Goal: Check status: Check status

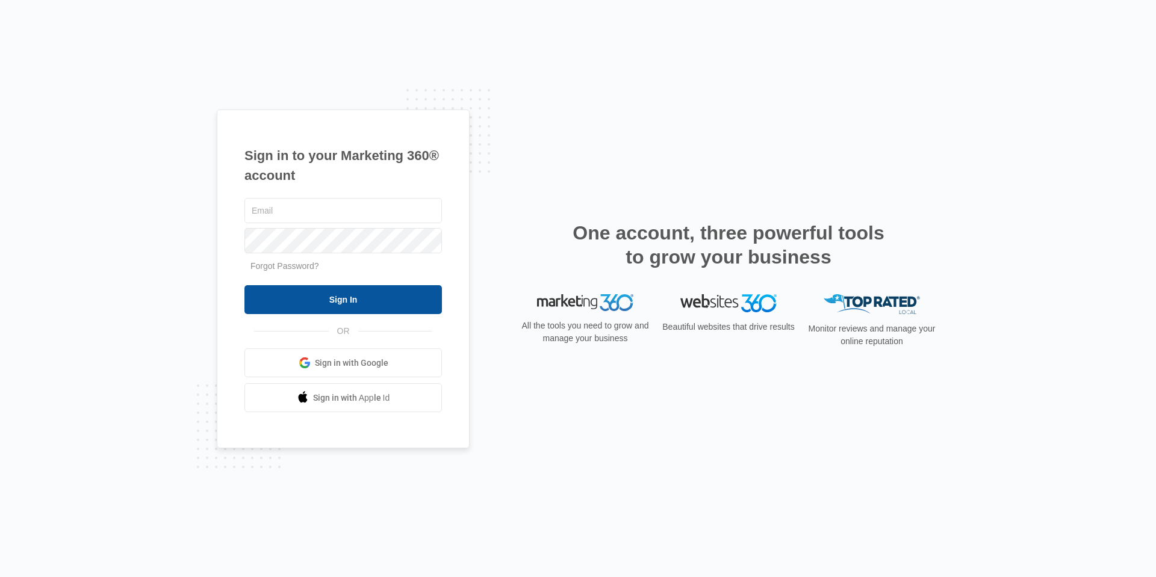
type input "[EMAIL_ADDRESS][DOMAIN_NAME]"
click at [389, 309] on input "Sign In" at bounding box center [342, 299] width 197 height 29
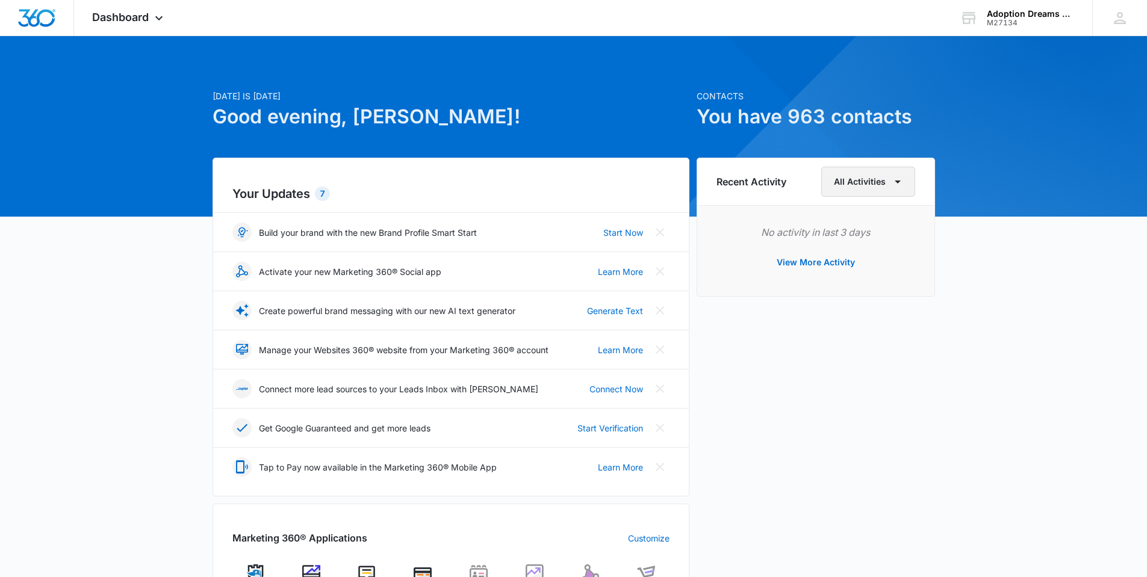
click at [894, 182] on icon "button" at bounding box center [897, 182] width 14 height 14
click at [863, 223] on div "All Activities" at bounding box center [861, 221] width 48 height 8
click at [792, 264] on button "View More Activity" at bounding box center [816, 262] width 102 height 29
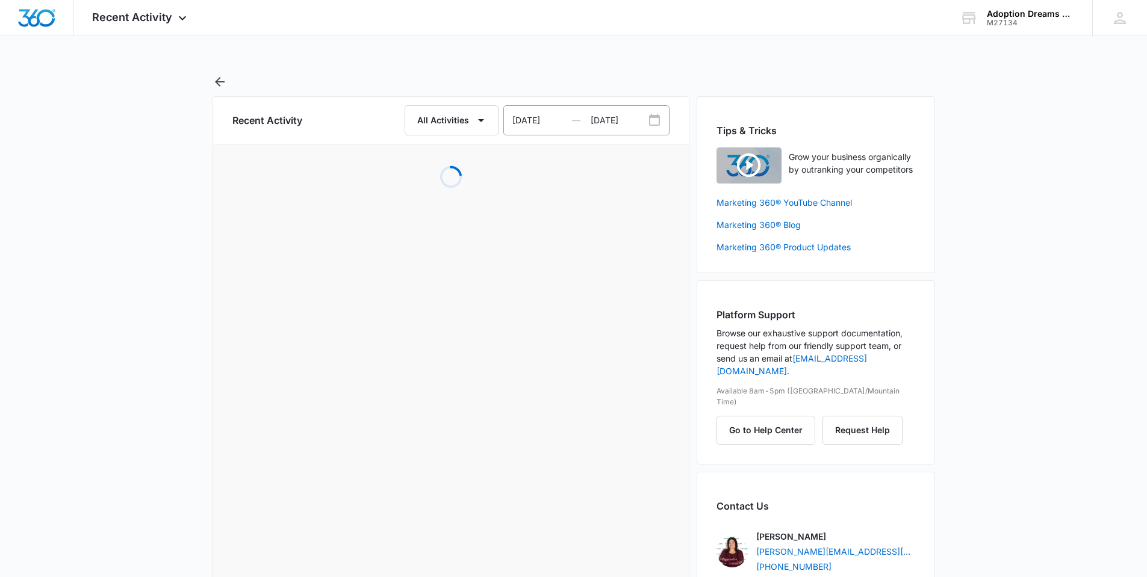
select select "2025"
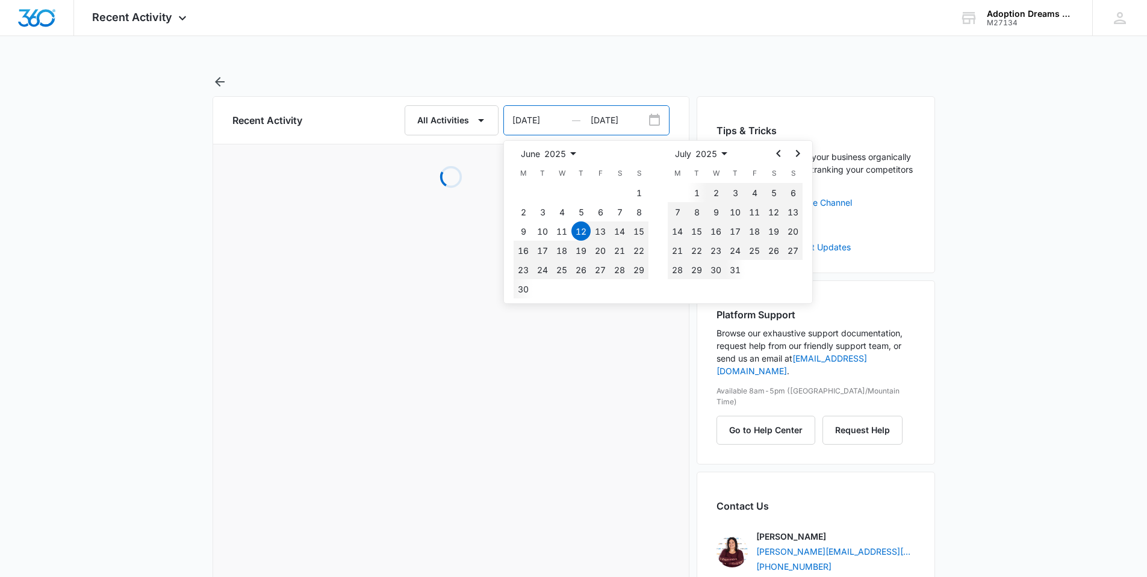
click at [560, 118] on input "[DATE]" at bounding box center [547, 120] width 87 height 29
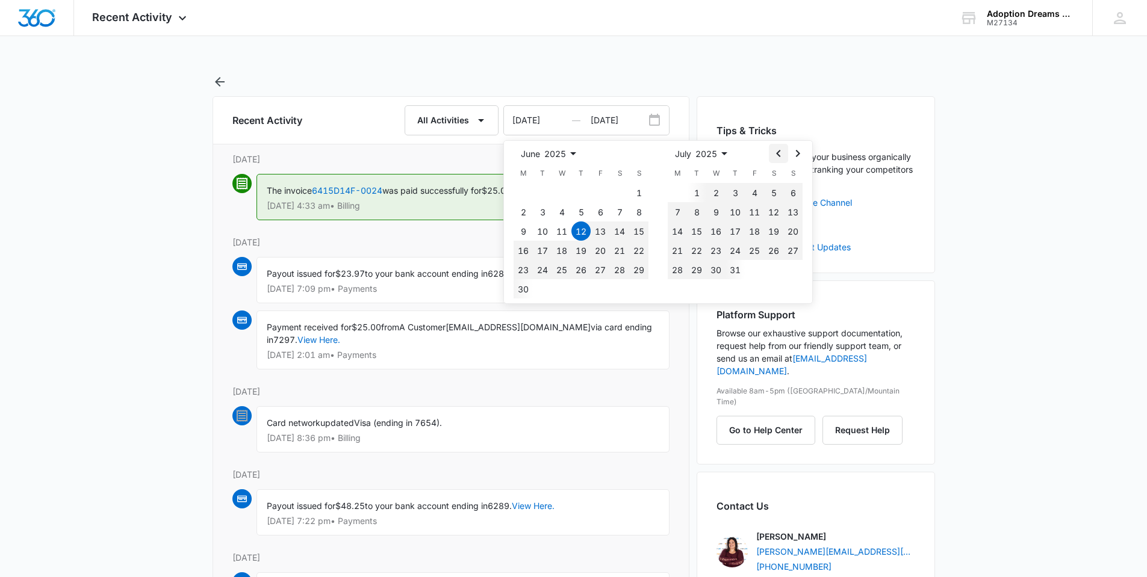
click at [776, 157] on icon "Go to the Previous Month" at bounding box center [778, 153] width 14 height 14
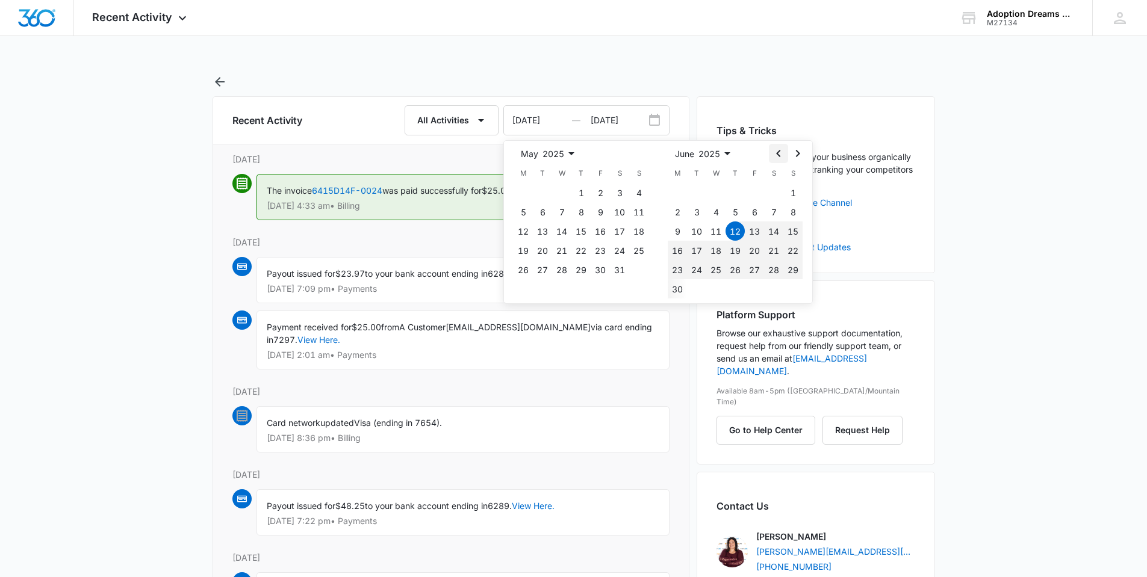
click at [776, 157] on icon "Go to the Previous Month" at bounding box center [778, 153] width 14 height 14
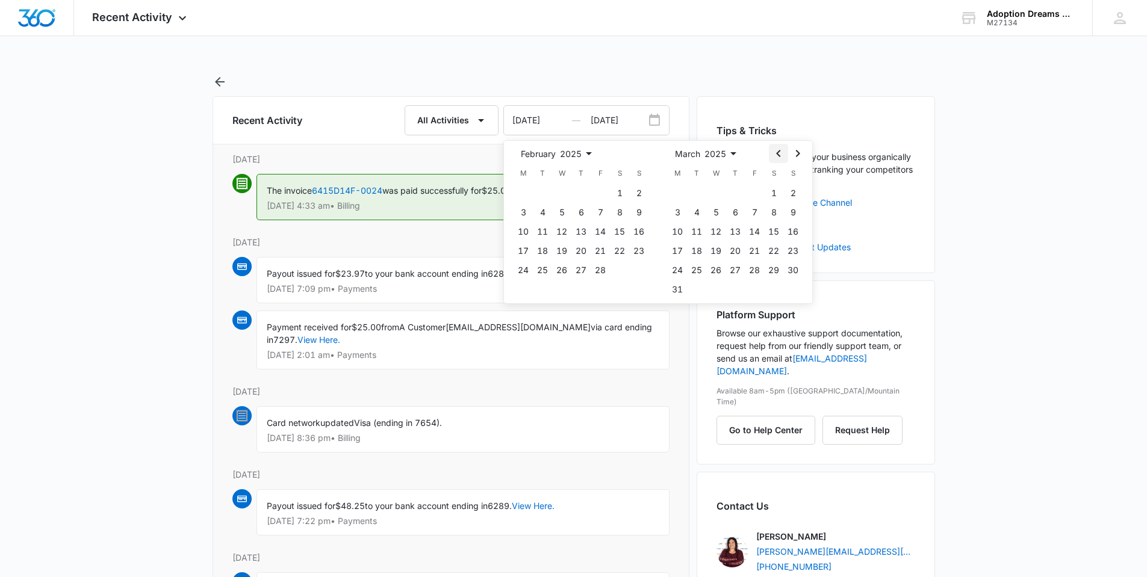
select select "2024"
click at [776, 157] on icon "Go to the Previous Month" at bounding box center [778, 153] width 14 height 14
click at [793, 152] on icon "Go to the Next Month" at bounding box center [797, 153] width 14 height 14
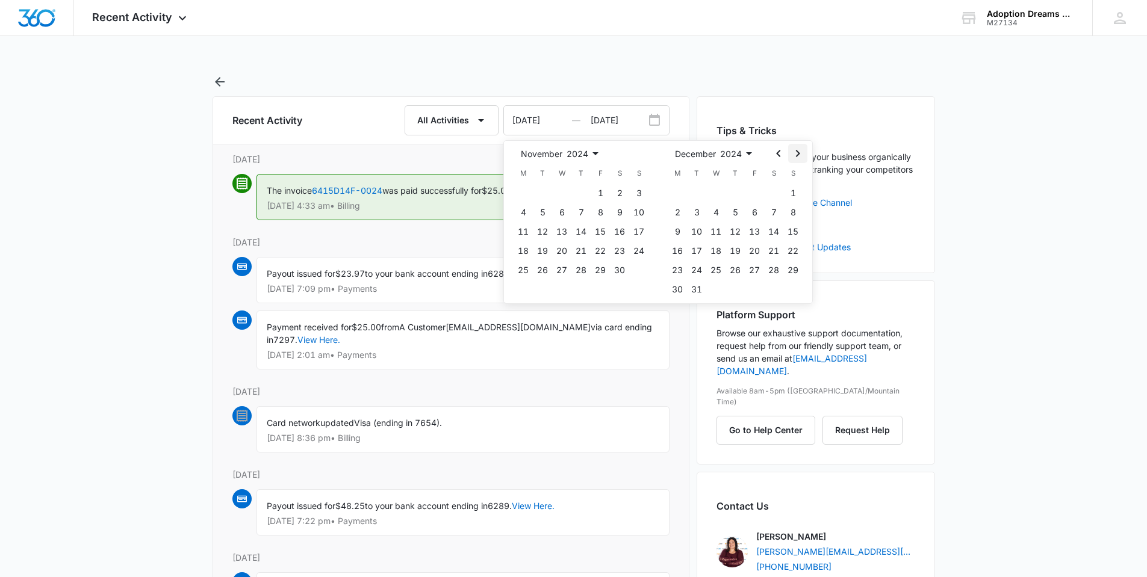
select select "2025"
click at [794, 152] on icon "Go to the Next Month" at bounding box center [797, 153] width 14 height 14
select select "2025"
click at [773, 194] on button "1" at bounding box center [773, 192] width 19 height 19
type input "[DATE]"
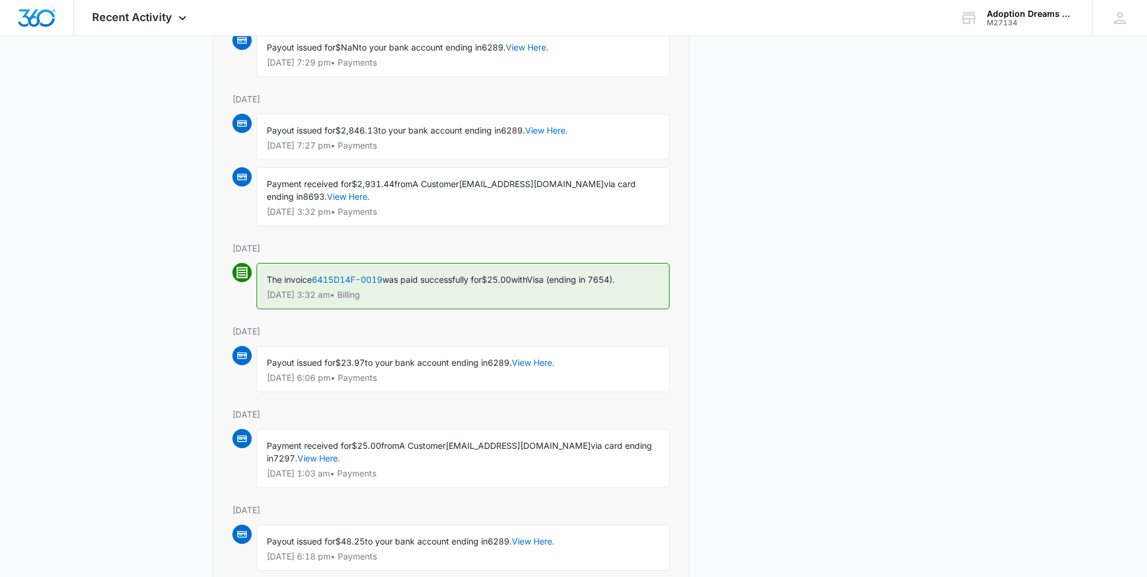
scroll to position [3073, 0]
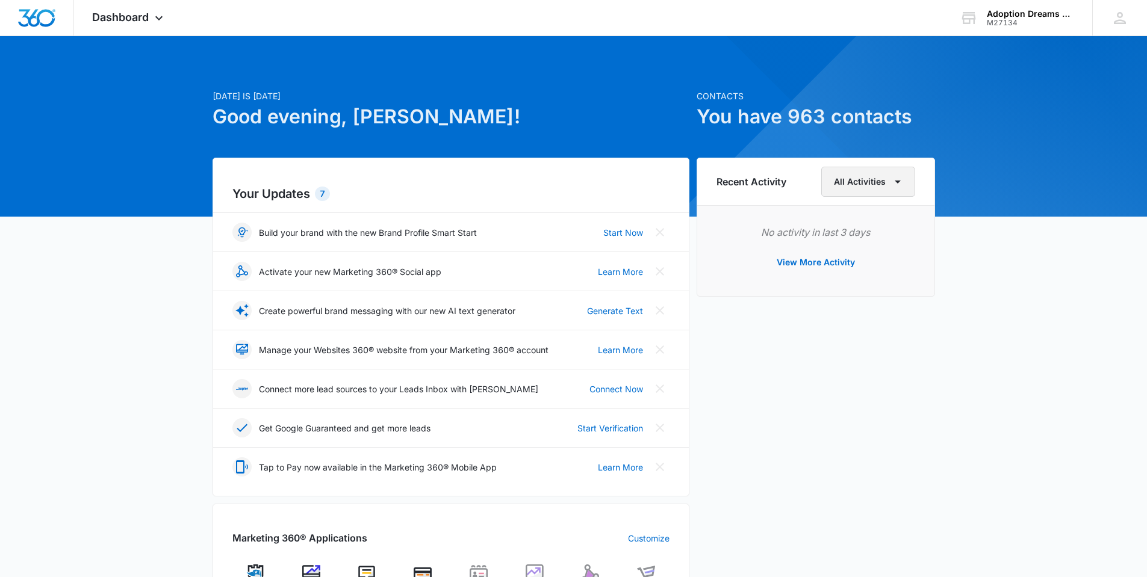
click at [879, 182] on button "All Activities" at bounding box center [868, 182] width 94 height 30
click at [849, 221] on div "All Activities" at bounding box center [861, 221] width 48 height 8
click at [819, 264] on button "View More Activity" at bounding box center [816, 262] width 102 height 29
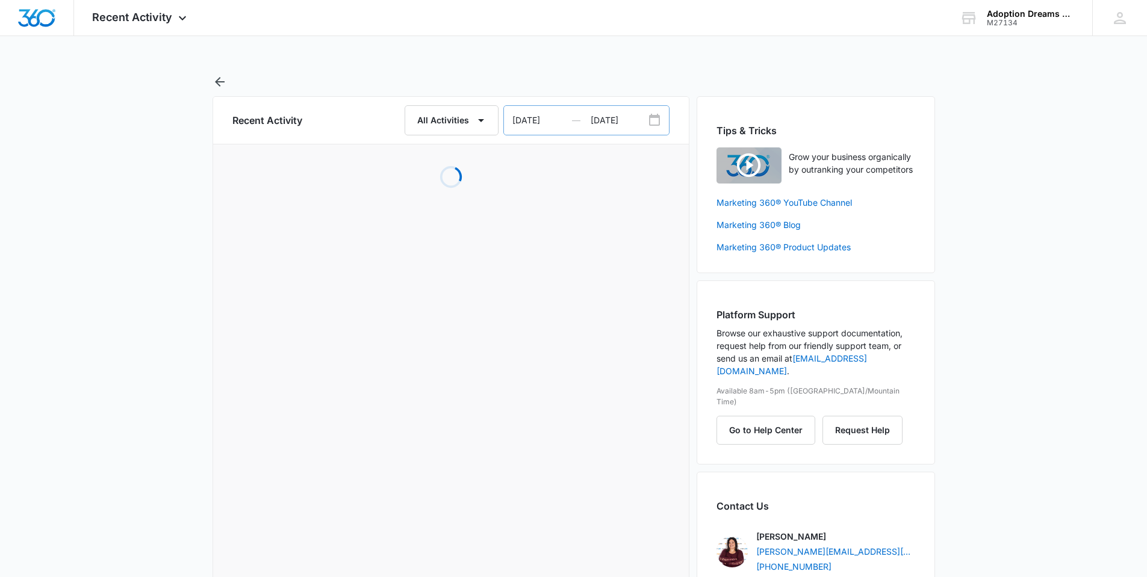
click at [550, 123] on input "[DATE]" at bounding box center [547, 120] width 87 height 29
select select "2025"
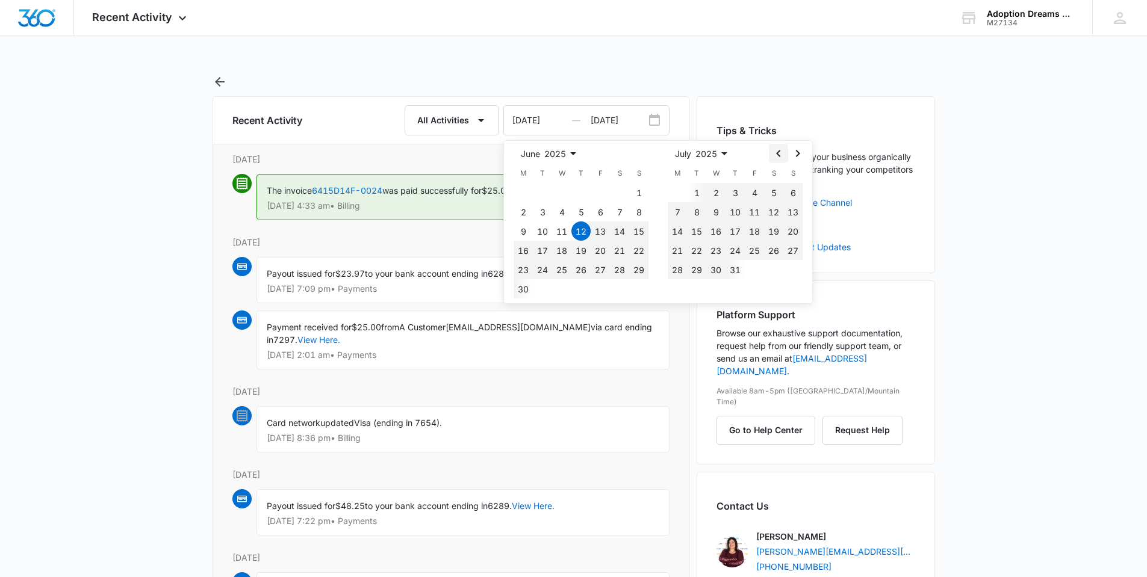
click at [774, 152] on icon "Go to the Previous Month" at bounding box center [778, 153] width 14 height 14
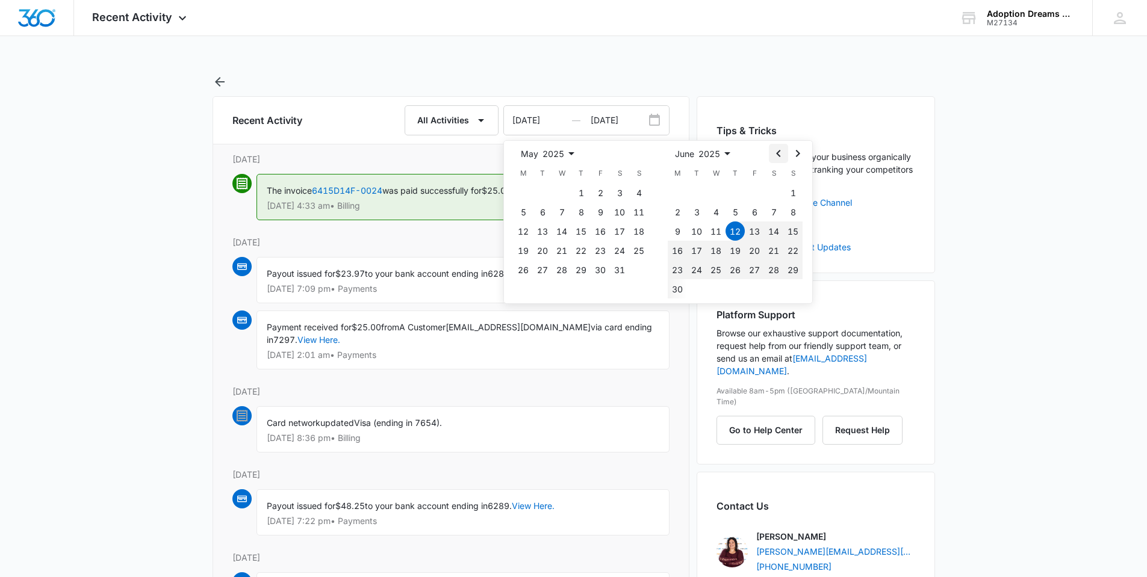
click at [774, 152] on icon "Go to the Previous Month" at bounding box center [778, 153] width 14 height 14
click at [675, 287] on button "31" at bounding box center [677, 288] width 19 height 19
click at [775, 156] on icon "Go to the Previous Month" at bounding box center [778, 153] width 14 height 14
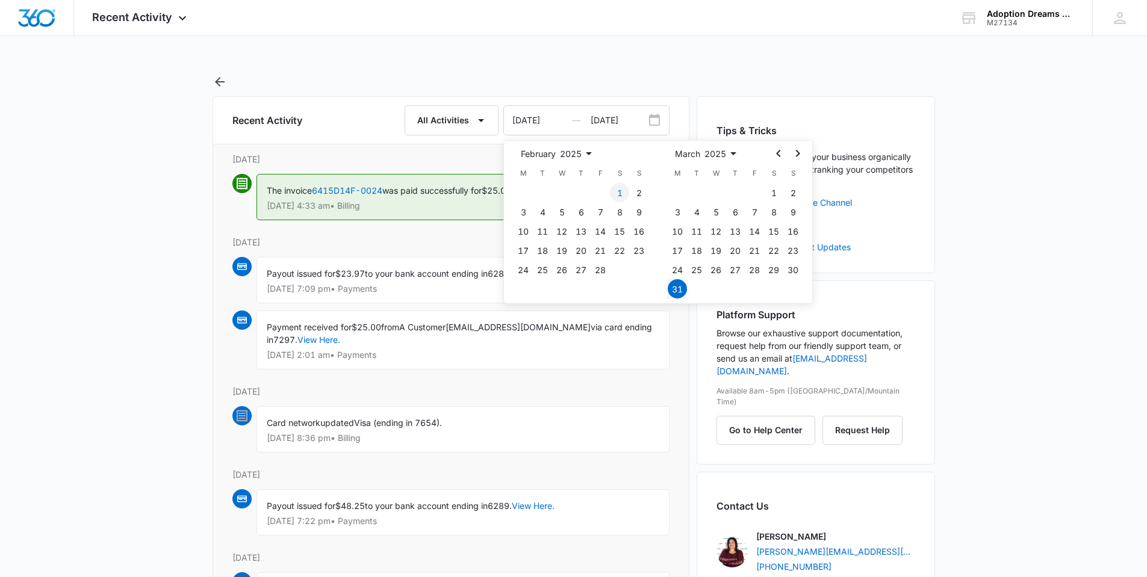
click at [619, 193] on button "1" at bounding box center [619, 192] width 19 height 19
type input "[DATE]"
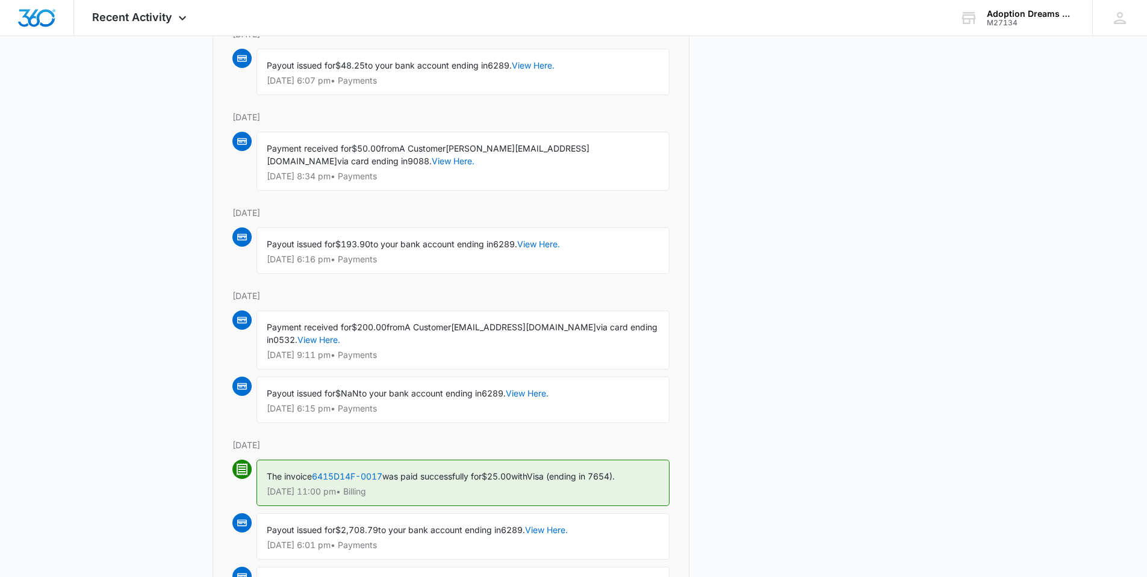
scroll to position [3976, 0]
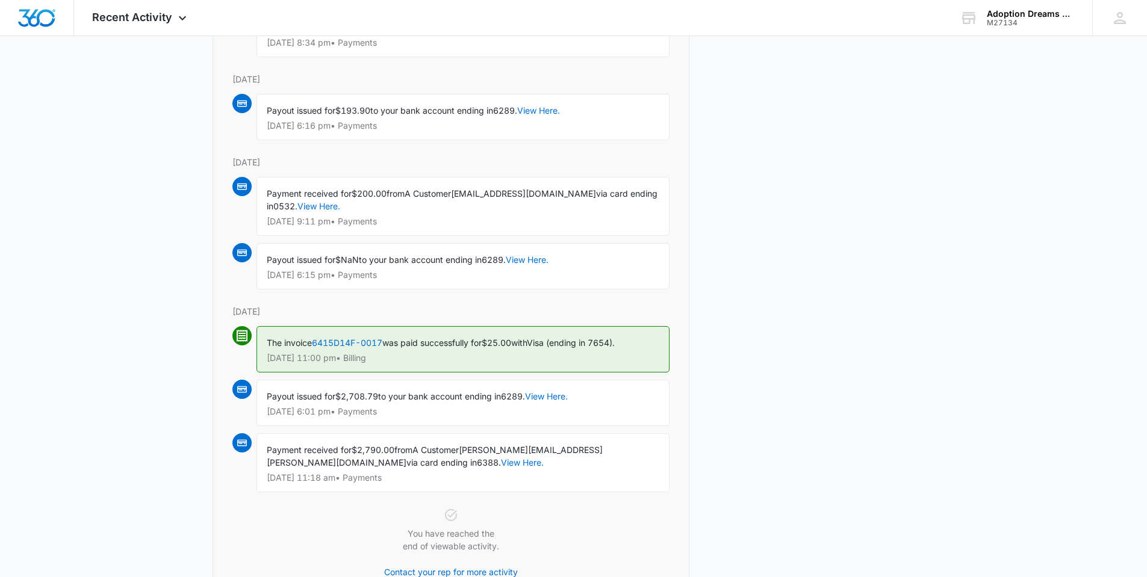
click at [461, 466] on div "Payment received for $2,790.00 from A Customer [PERSON_NAME][EMAIL_ADDRESS][PER…" at bounding box center [462, 462] width 413 height 59
click at [501, 462] on link "View Here." at bounding box center [522, 463] width 43 height 10
